Goal: Transaction & Acquisition: Book appointment/travel/reservation

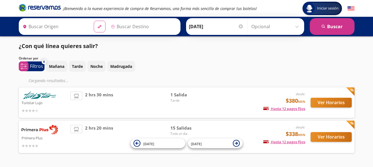
type input "[GEOGRAPHIC_DATA], [GEOGRAPHIC_DATA]"
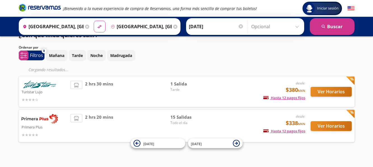
scroll to position [17, 0]
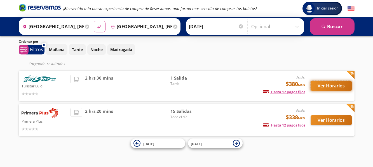
click at [320, 86] on button "Ver Horarios" at bounding box center [330, 86] width 41 height 10
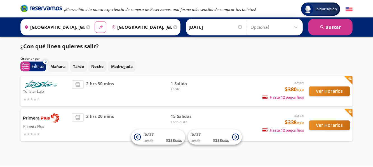
scroll to position [6, 0]
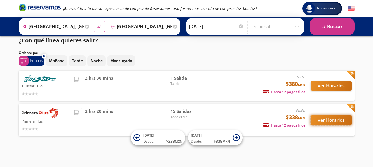
click at [328, 120] on button "Ver Horarios" at bounding box center [330, 120] width 41 height 10
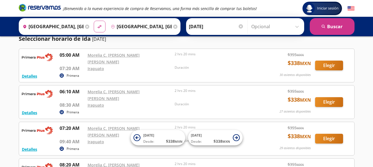
scroll to position [28, 0]
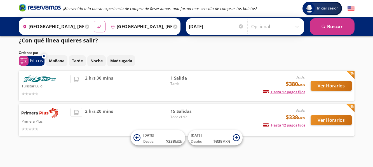
scroll to position [6, 0]
